Goal: Task Accomplishment & Management: Manage account settings

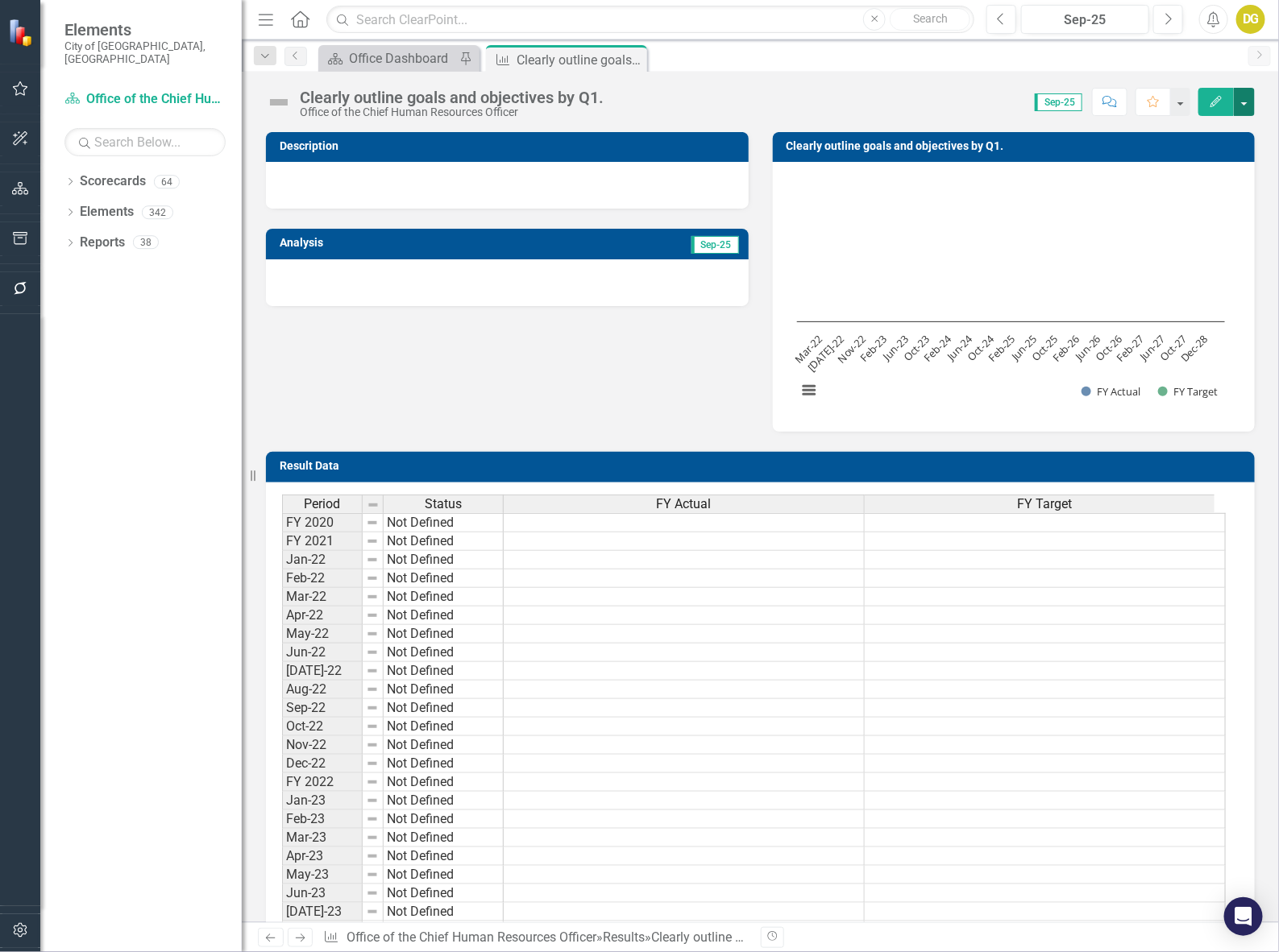
click at [1245, 103] on button "button" at bounding box center [1243, 102] width 21 height 28
click at [1165, 126] on link "Edit Edit Result" at bounding box center [1182, 133] width 144 height 30
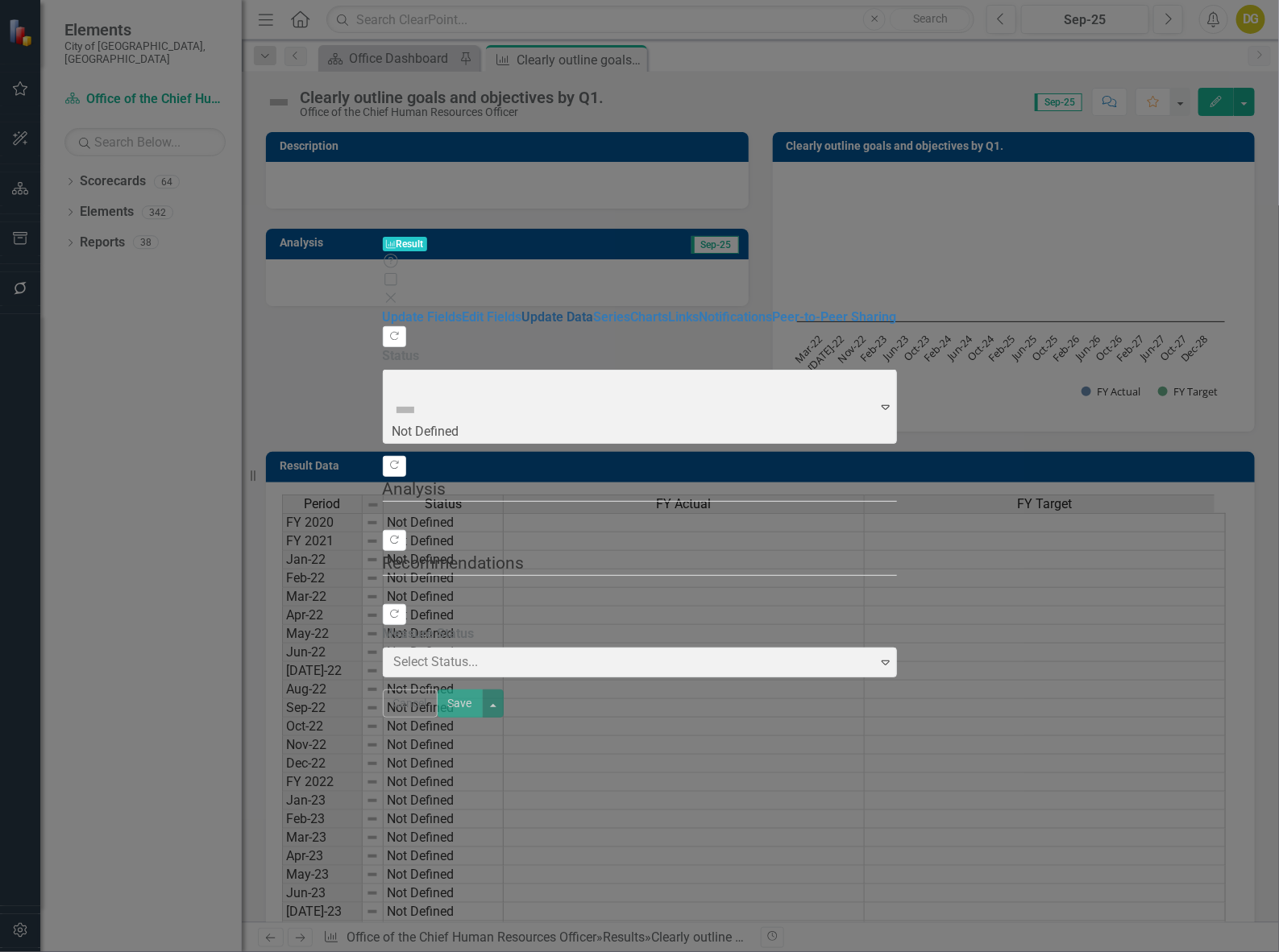
click at [522, 309] on link "Update Data" at bounding box center [558, 316] width 72 height 15
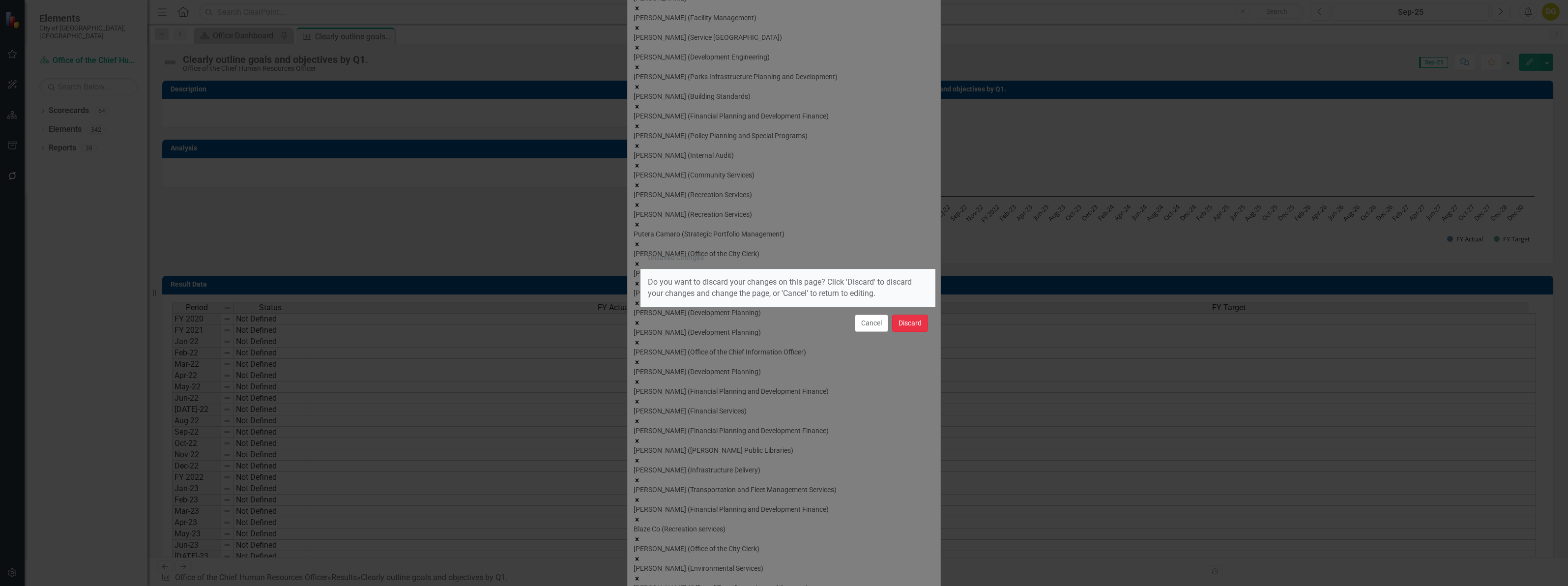
click at [780, 323] on button "Discard" at bounding box center [910, 323] width 36 height 17
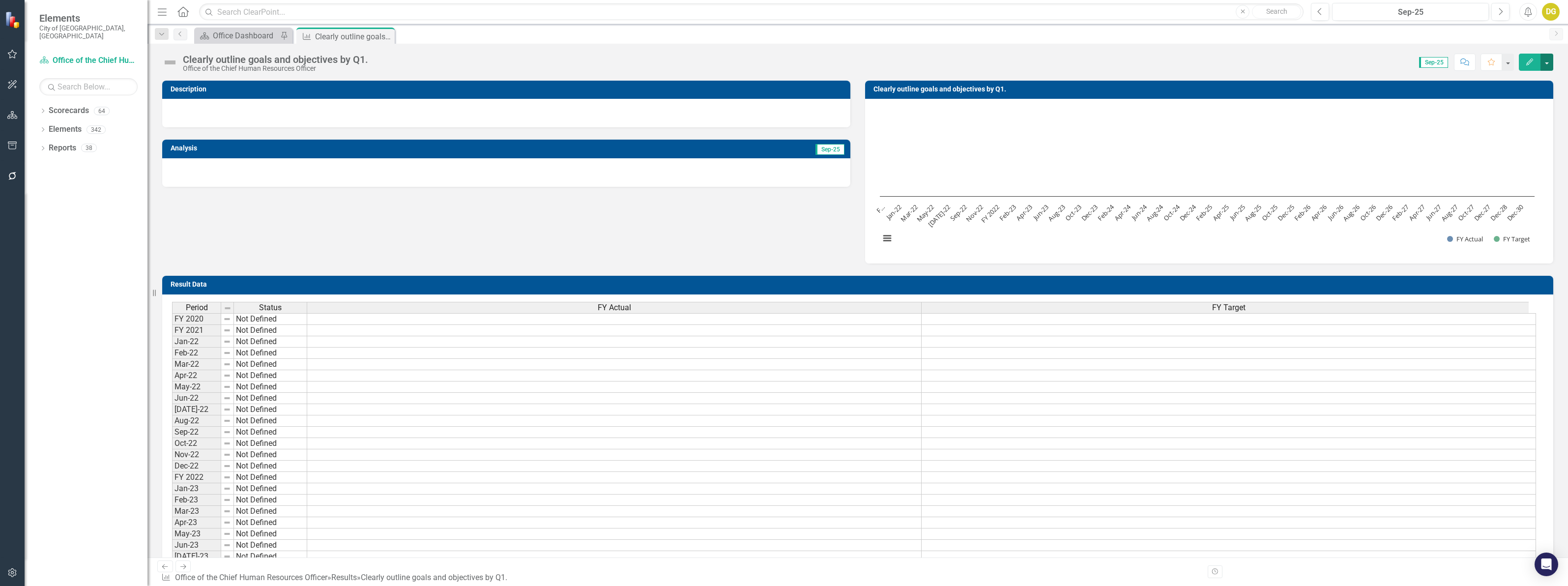
click at [780, 59] on button "button" at bounding box center [1547, 62] width 13 height 17
click at [780, 81] on link "Edit Edit Result" at bounding box center [1509, 81] width 88 height 18
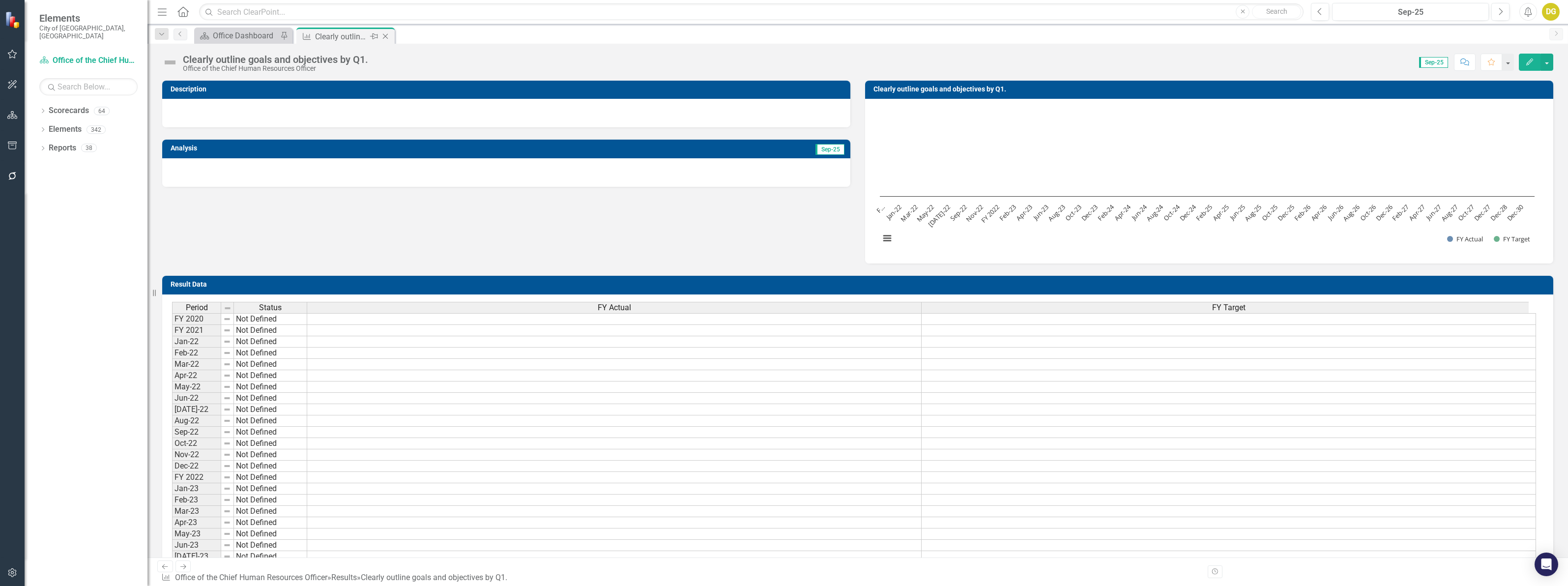
click at [387, 37] on icon "Close" at bounding box center [385, 36] width 10 height 8
